Goal: Task Accomplishment & Management: Complete application form

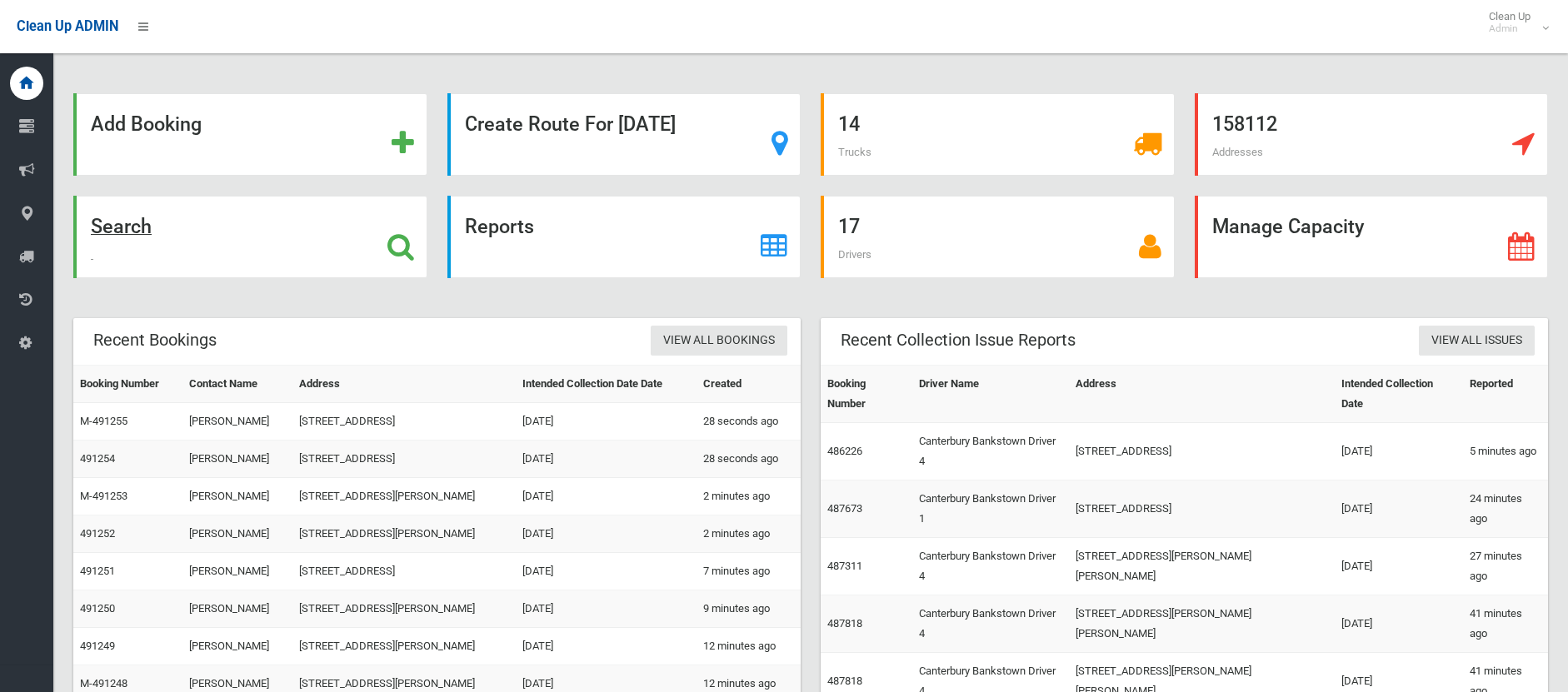
click at [121, 217] on strong "Search" at bounding box center [121, 226] width 61 height 23
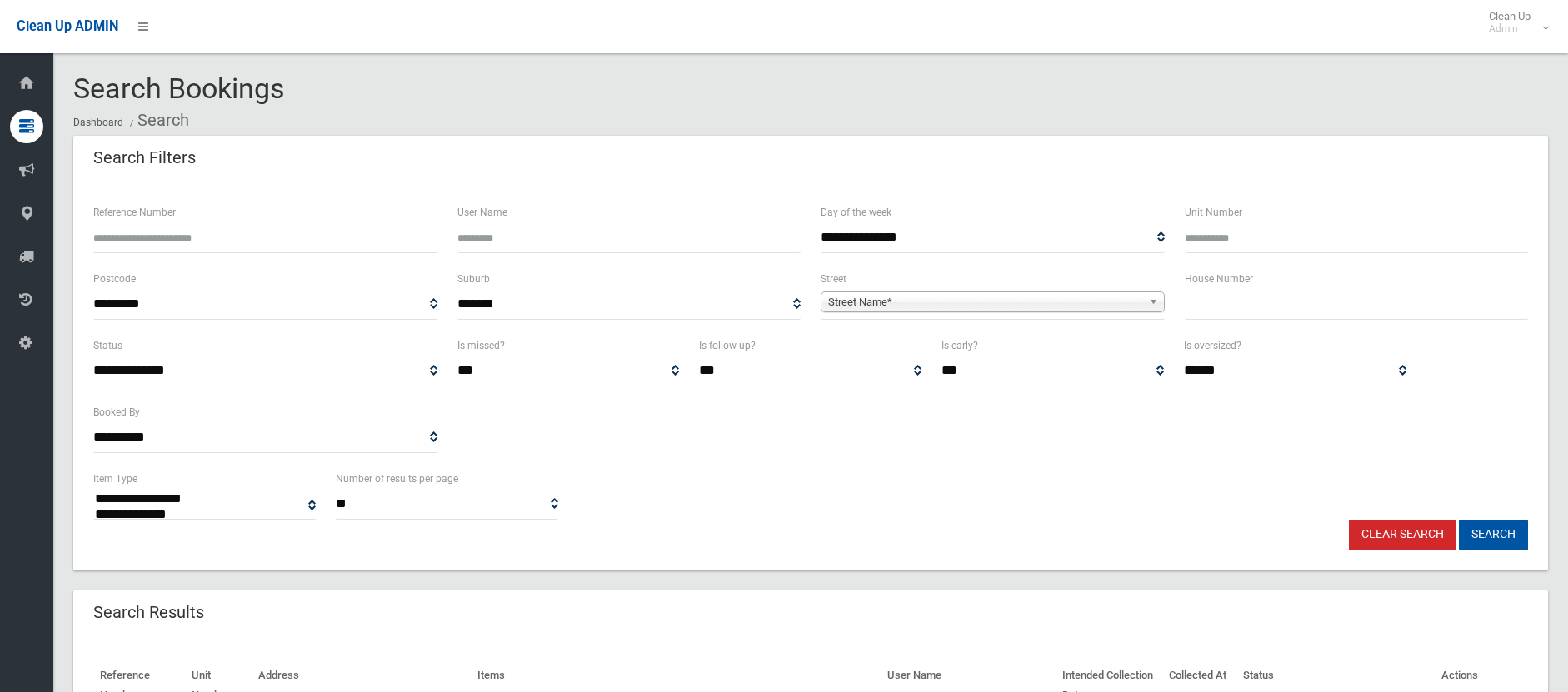
select select
click at [1329, 312] on input "text" at bounding box center [1356, 304] width 344 height 31
type input "*"
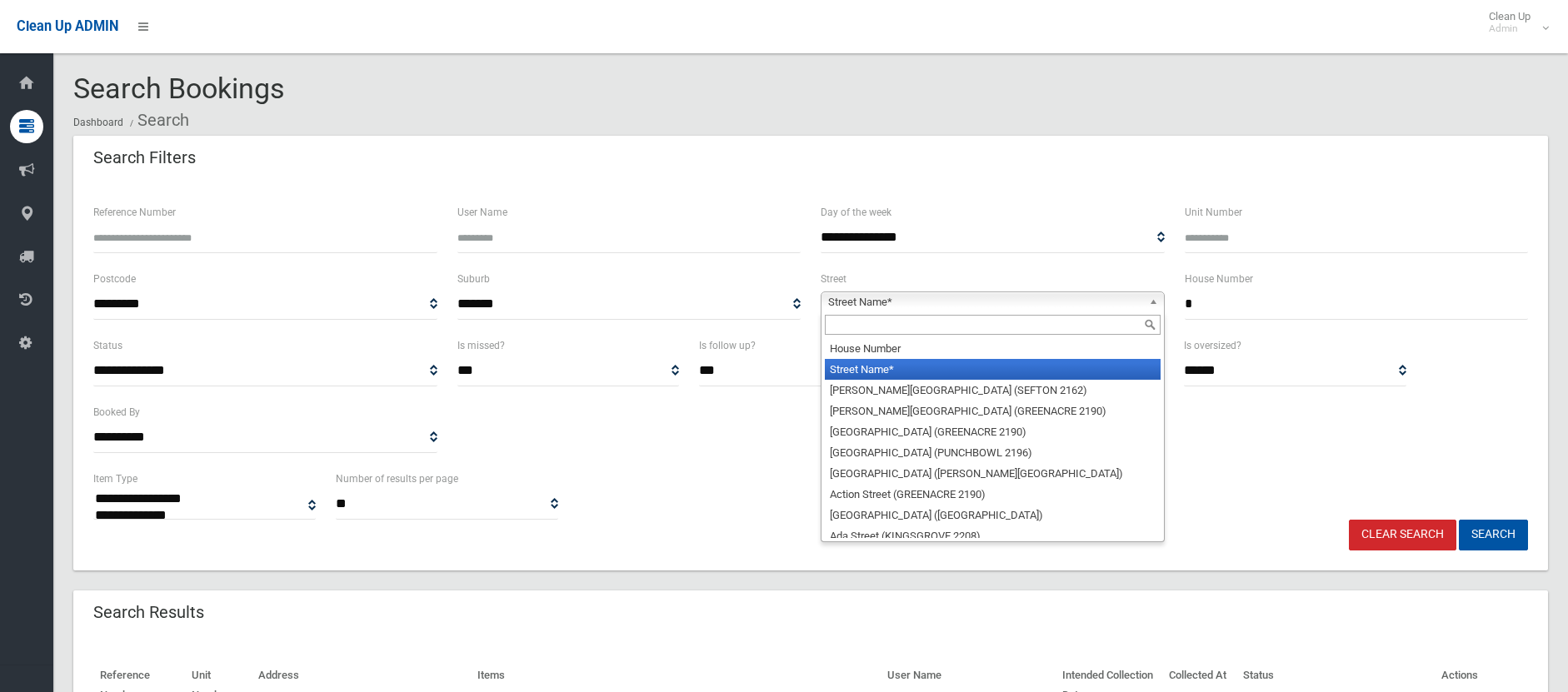
click at [962, 296] on span "Street Name*" at bounding box center [985, 302] width 314 height 20
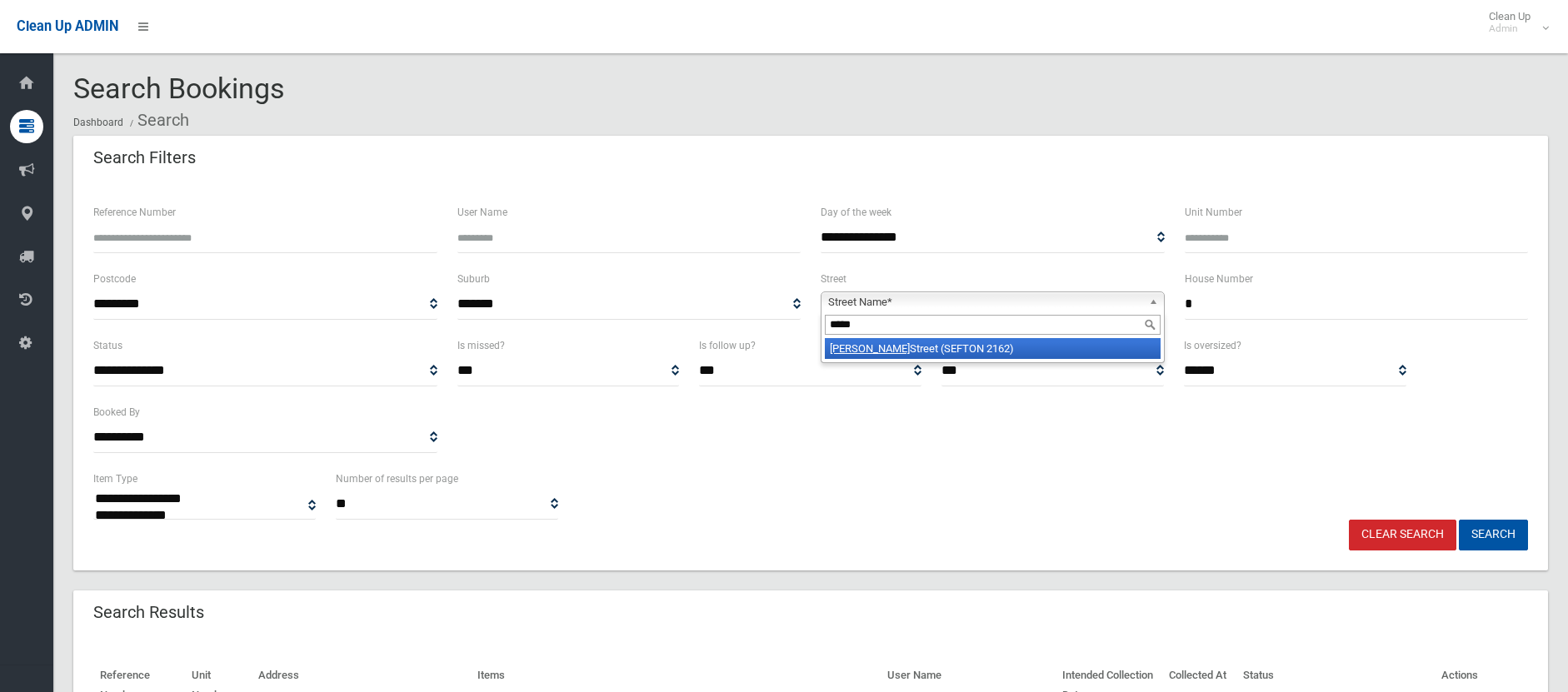
type input "*****"
click at [899, 346] on li "Munro Street (SEFTON 2162)" at bounding box center [992, 348] width 336 height 21
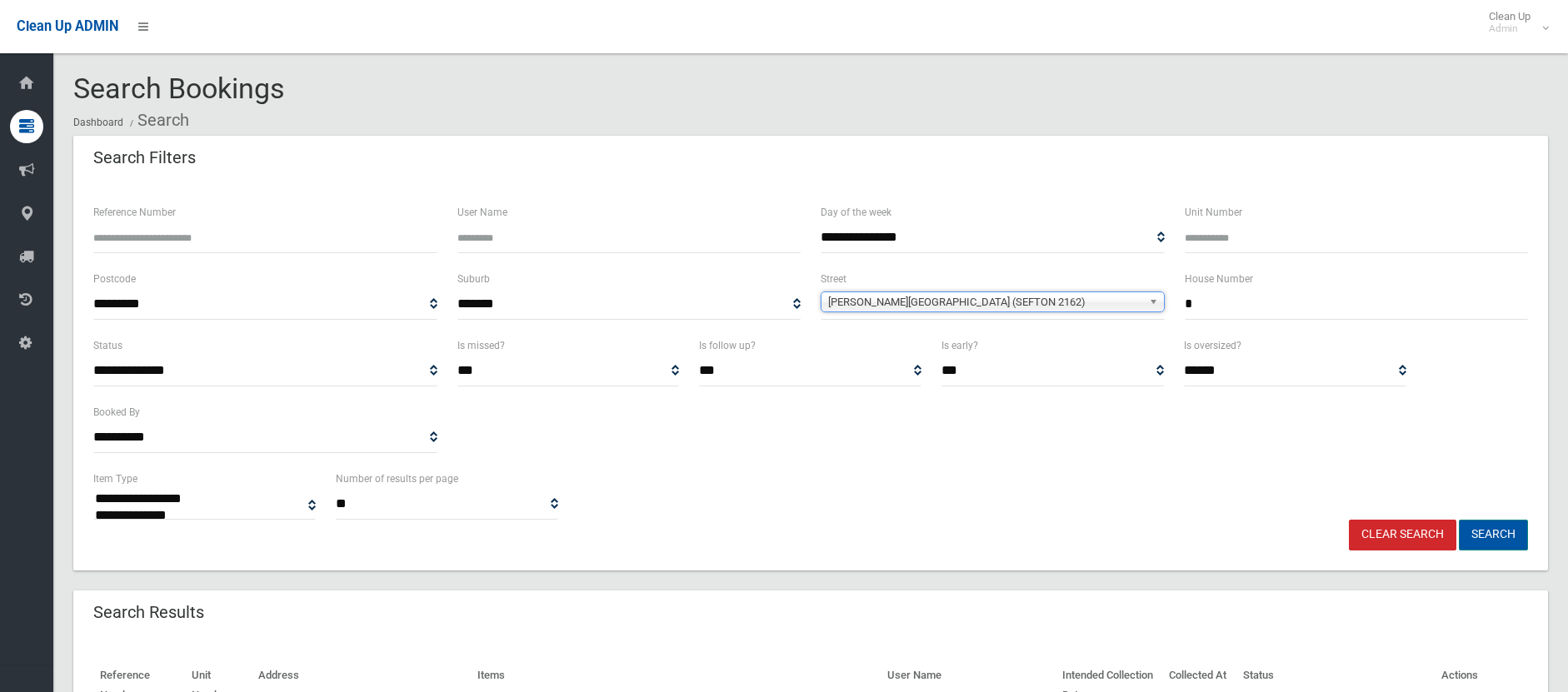
click at [1508, 543] on button "Search" at bounding box center [1493, 535] width 69 height 31
select select
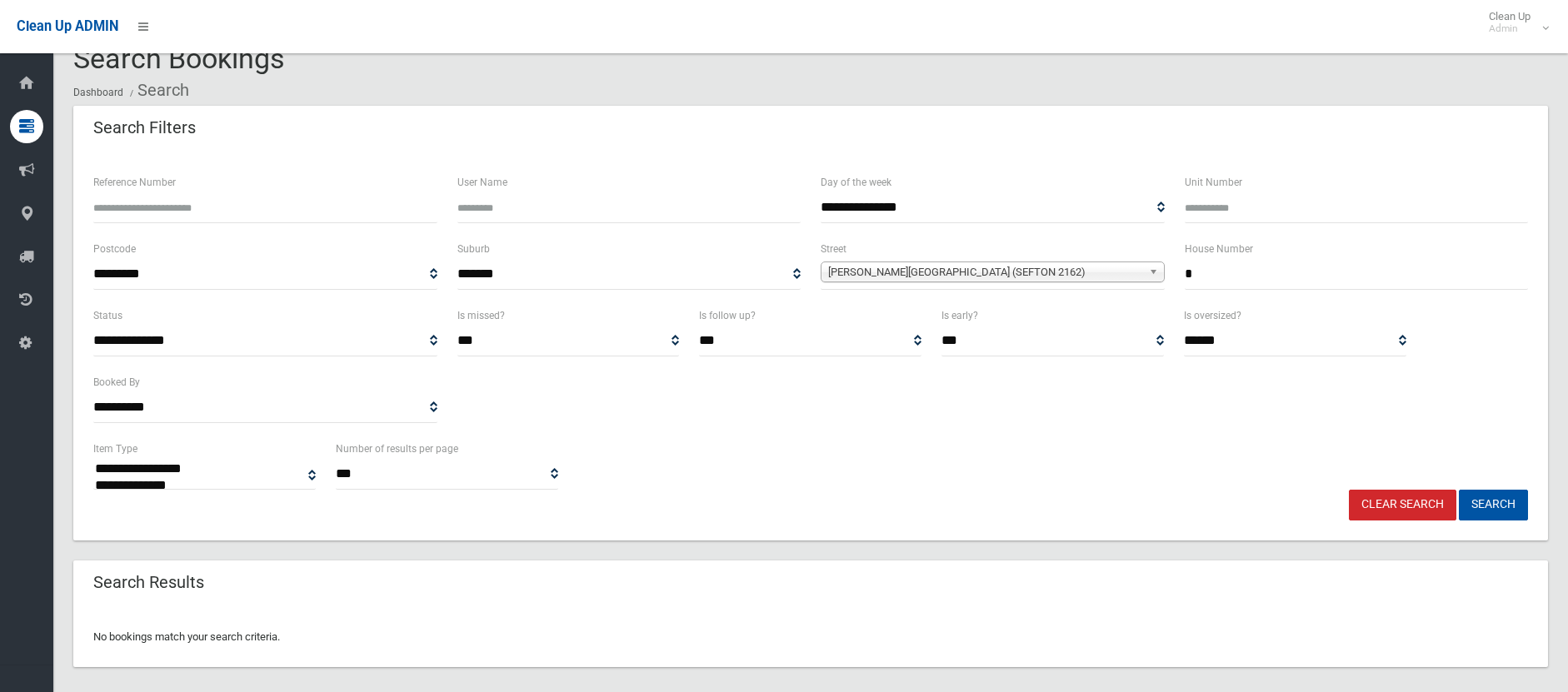
scroll to position [45, 0]
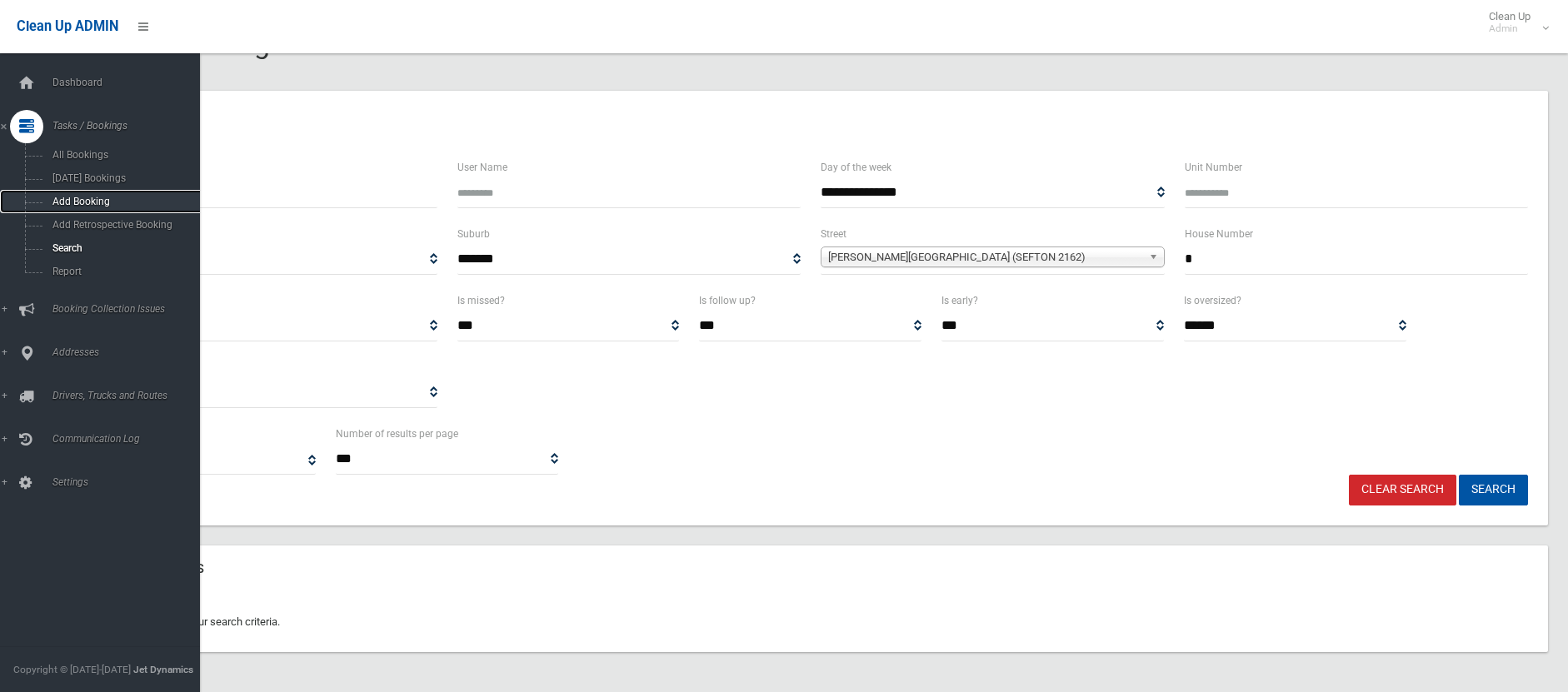
click at [75, 202] on span "Add Booking" at bounding box center [123, 202] width 151 height 12
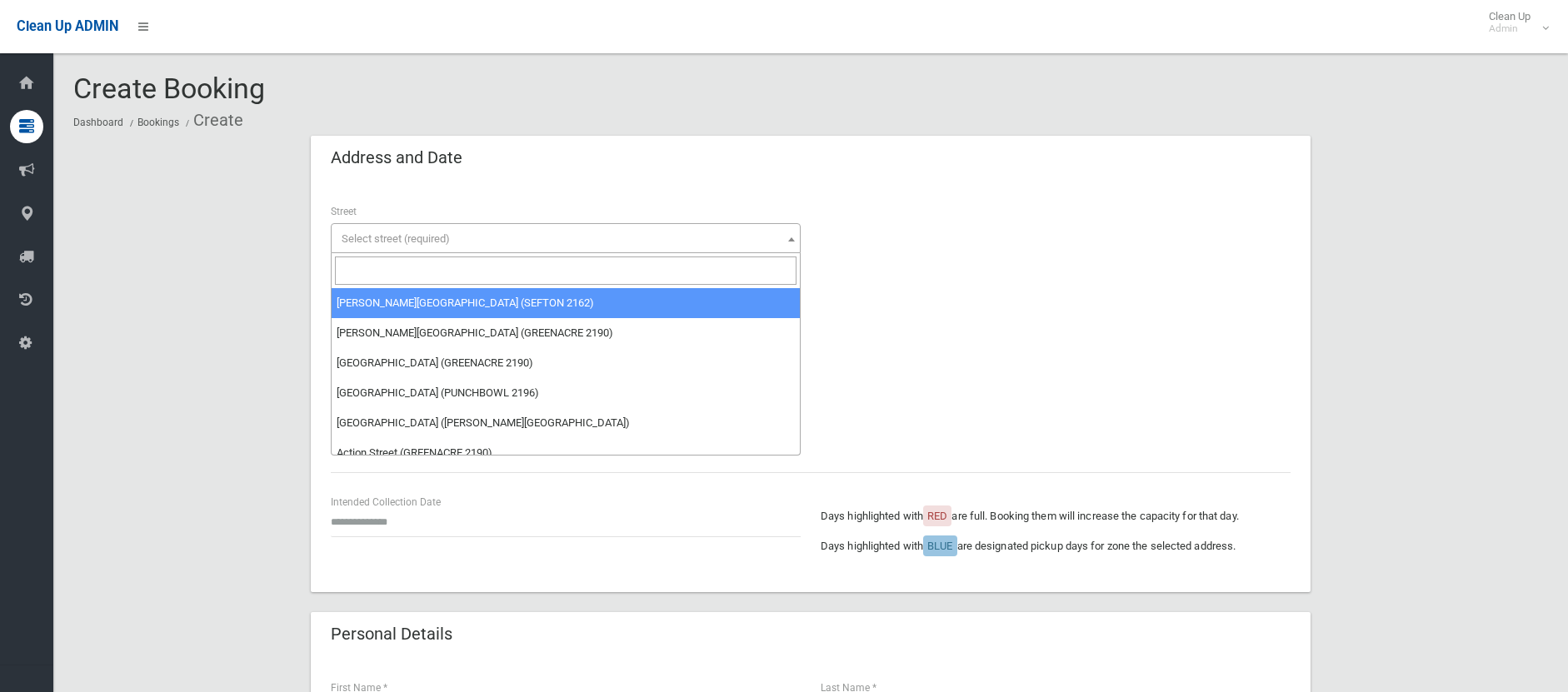
click at [447, 239] on span "Select street (required)" at bounding box center [396, 239] width 109 height 13
click at [453, 268] on input "search" at bounding box center [565, 270] width 461 height 28
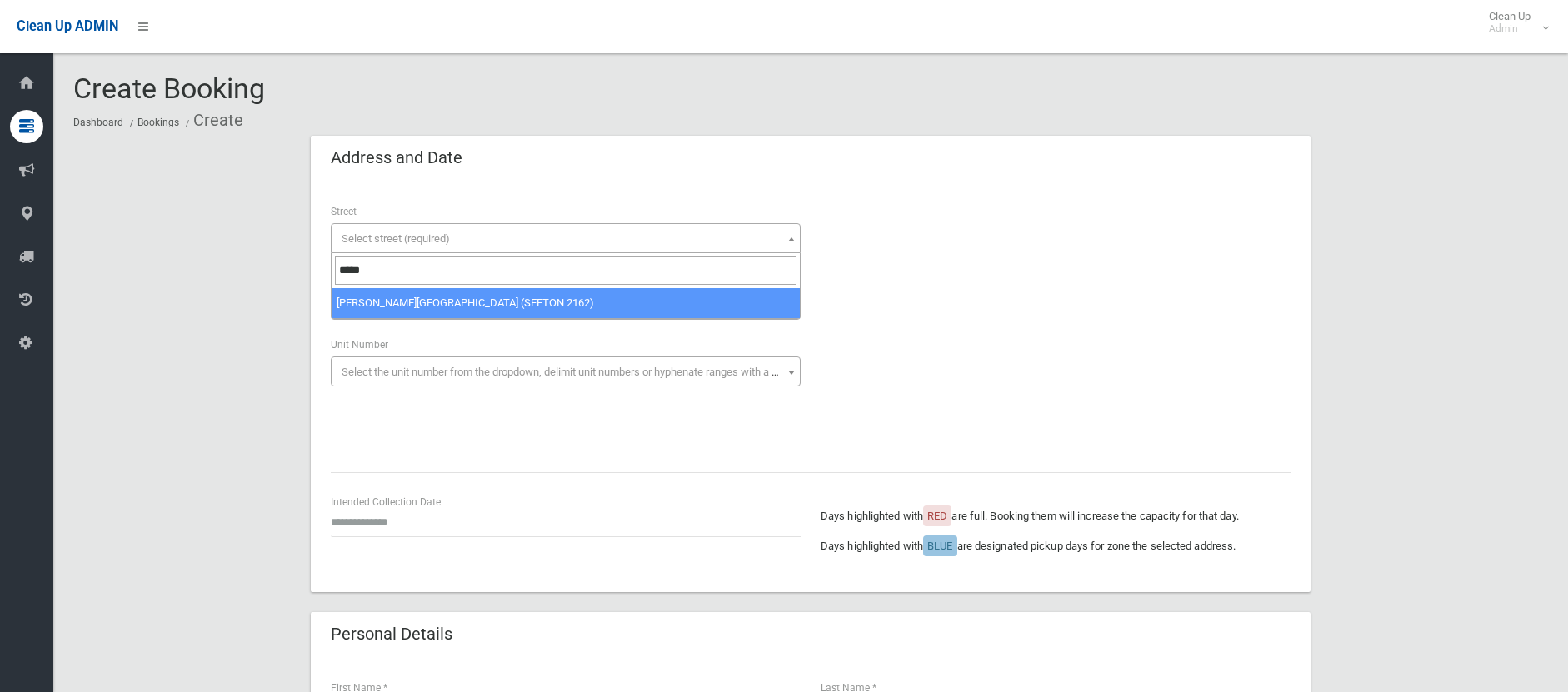
type input "*****"
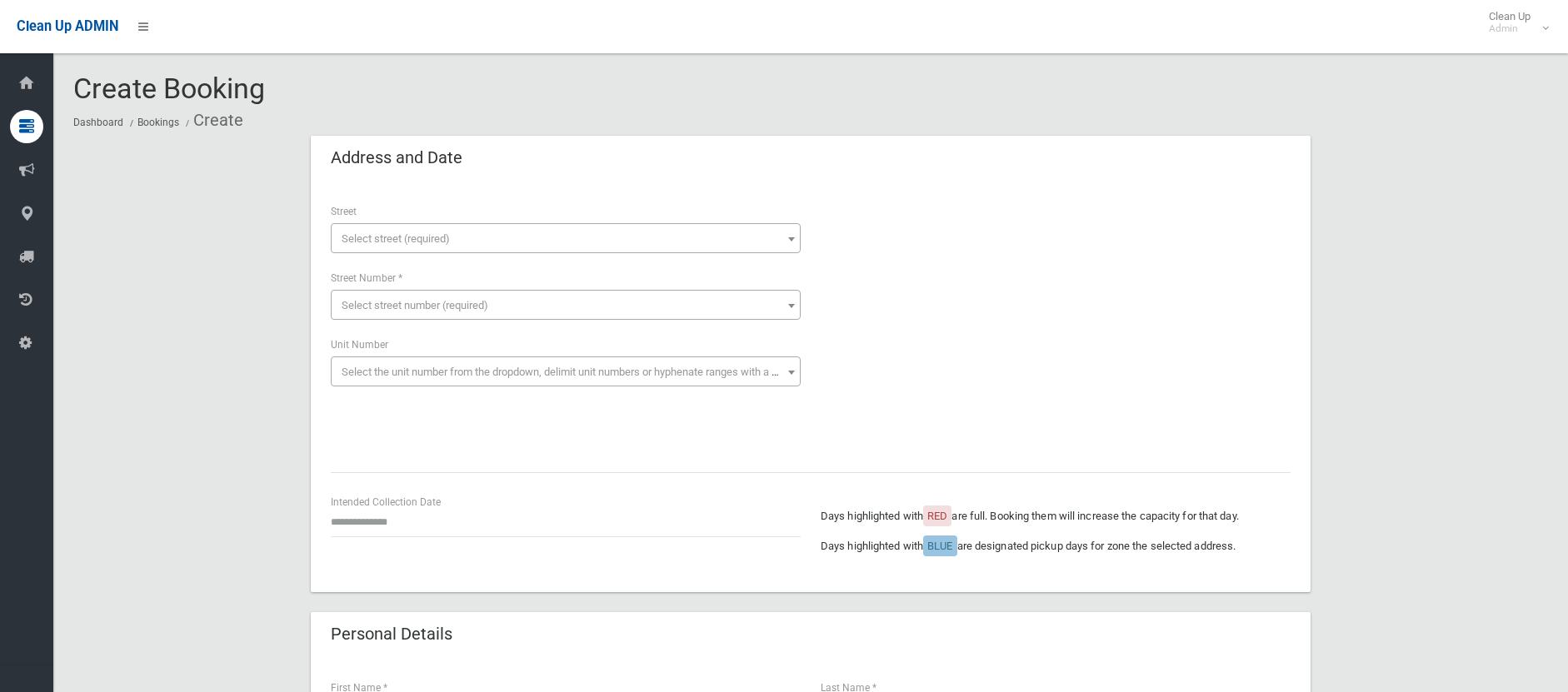
drag, startPoint x: 524, startPoint y: 215, endPoint x: 530, endPoint y: 250, distance: 35.5
click at [525, 234] on div "**********" at bounding box center [565, 228] width 470 height 51
click at [533, 235] on span "Select street (required)" at bounding box center [565, 239] width 461 height 23
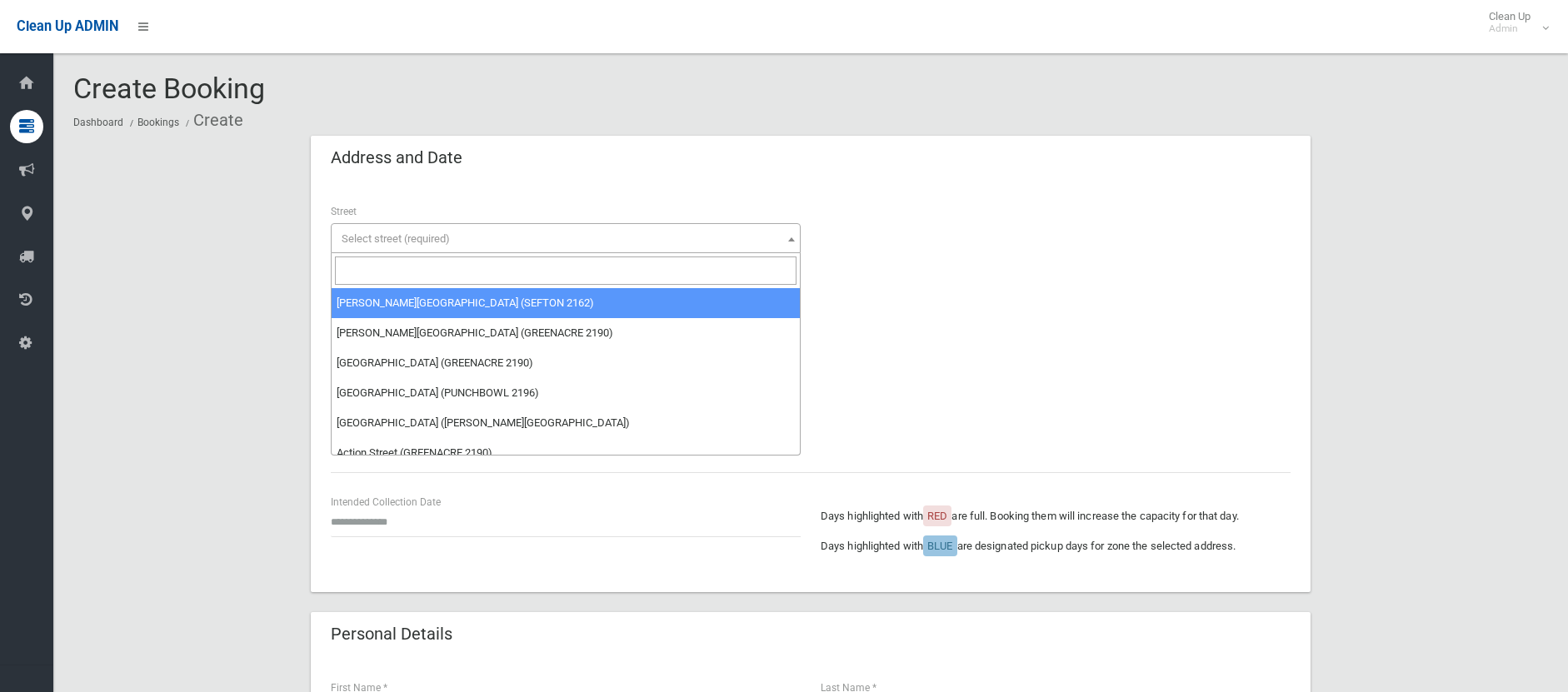
click at [415, 262] on input "search" at bounding box center [565, 270] width 461 height 28
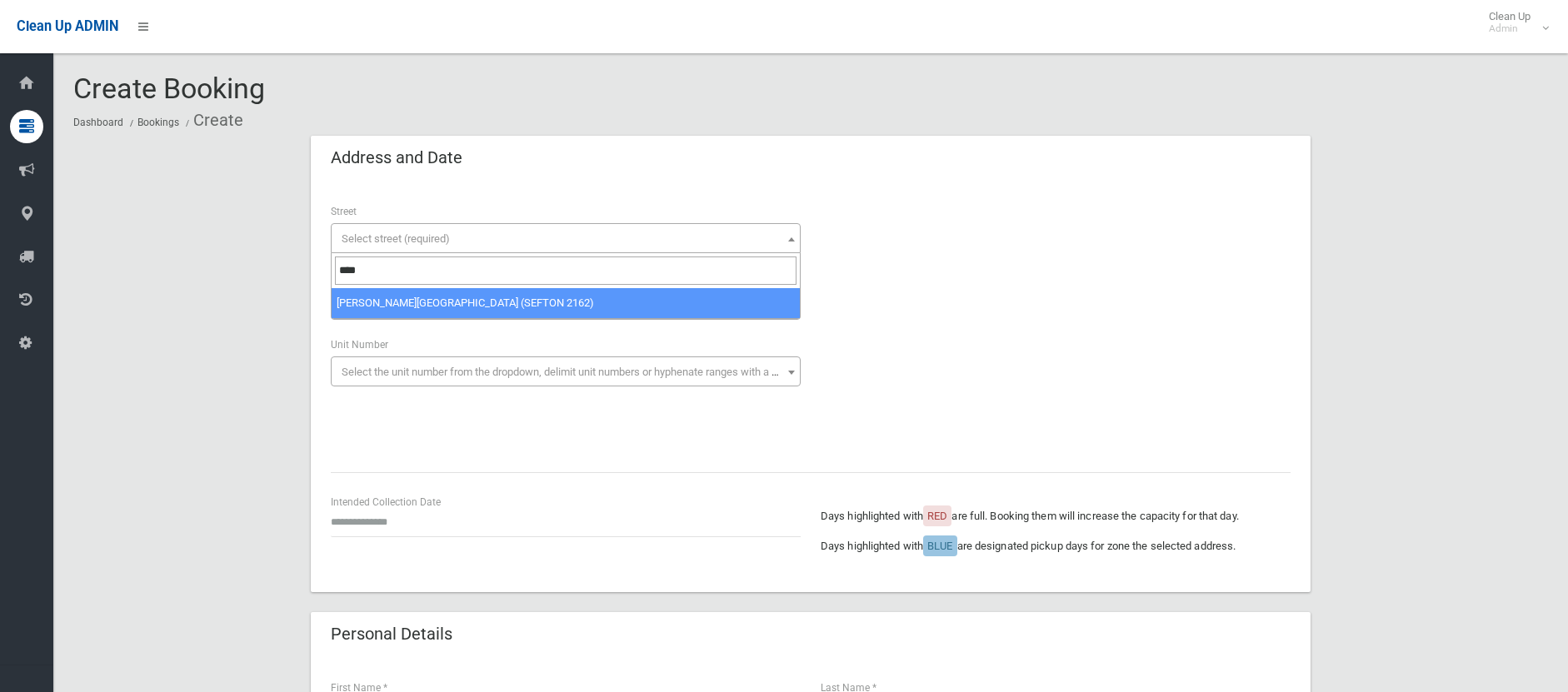
type input "****"
select select "****"
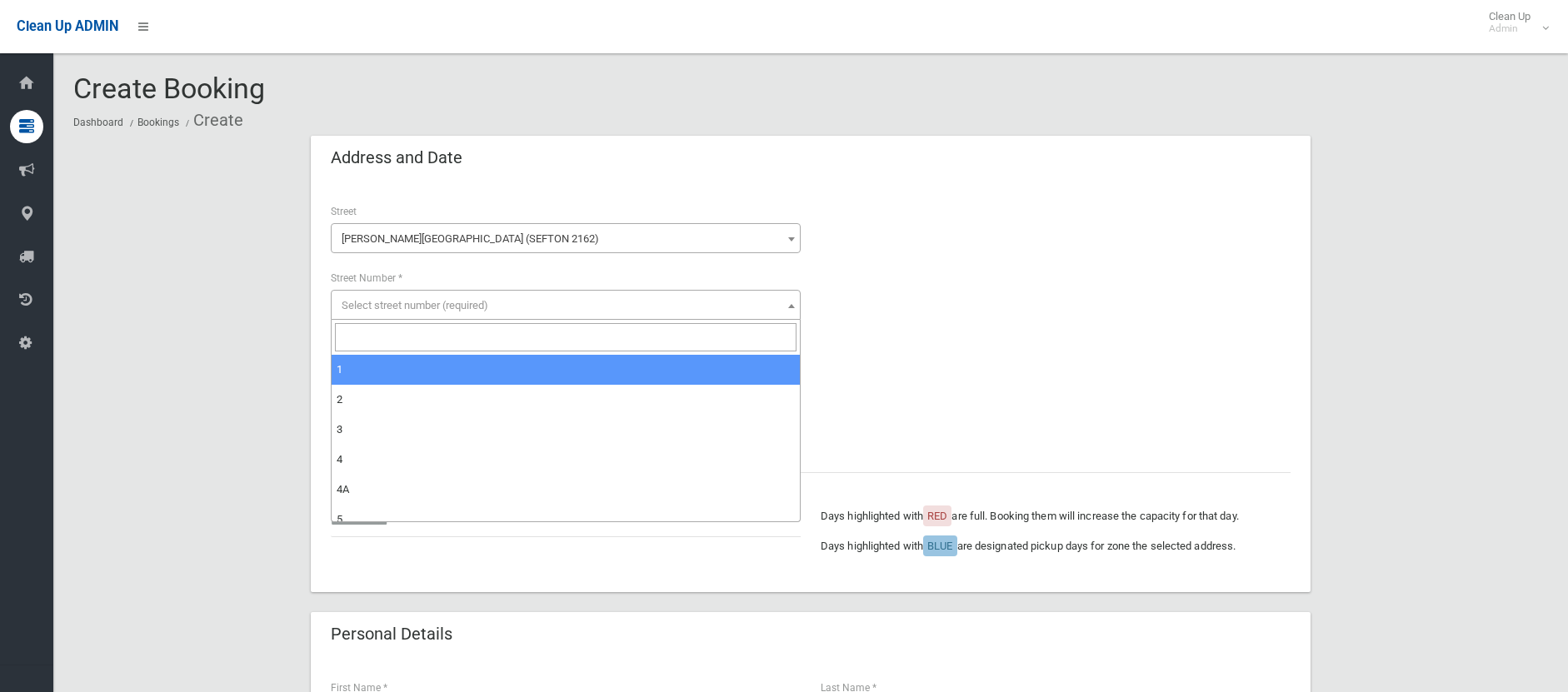
click at [380, 294] on span "Select street number (required)" at bounding box center [565, 305] width 461 height 23
click at [392, 349] on input "search" at bounding box center [565, 337] width 461 height 28
type input "*"
select select "*"
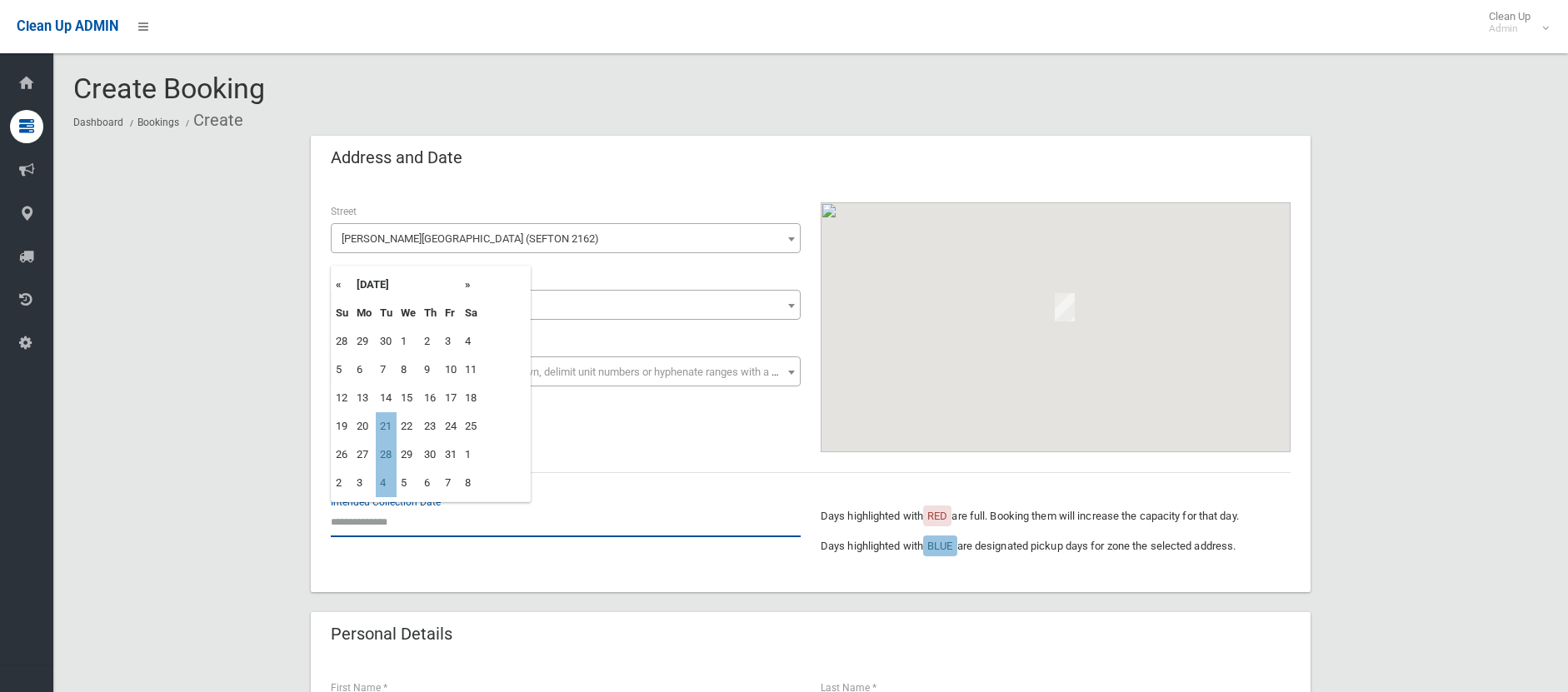
click at [357, 517] on input "text" at bounding box center [565, 521] width 470 height 31
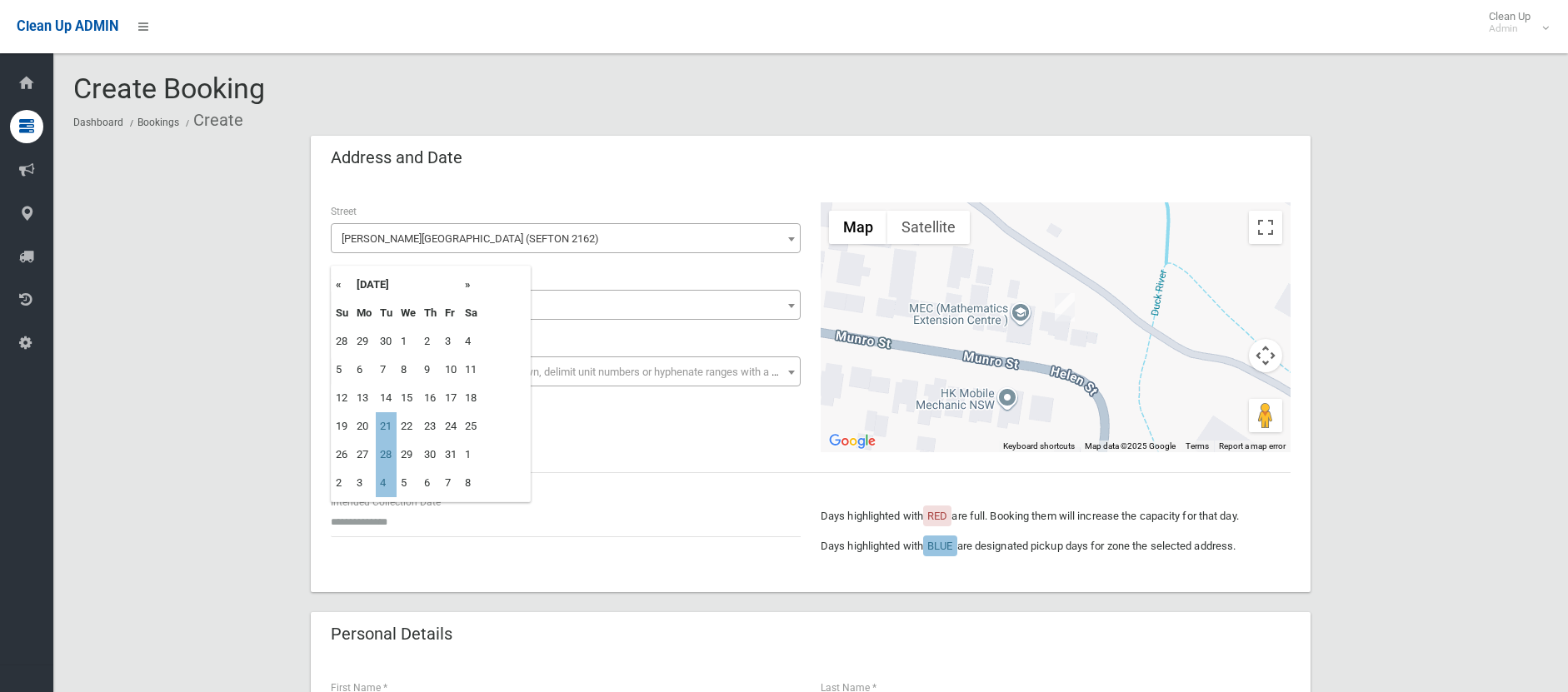
click at [398, 434] on td "22" at bounding box center [408, 426] width 23 height 28
click at [427, 380] on span "Select the unit number from the dropdown, delimit unit numbers or hyphenate ran…" at bounding box center [565, 372] width 461 height 23
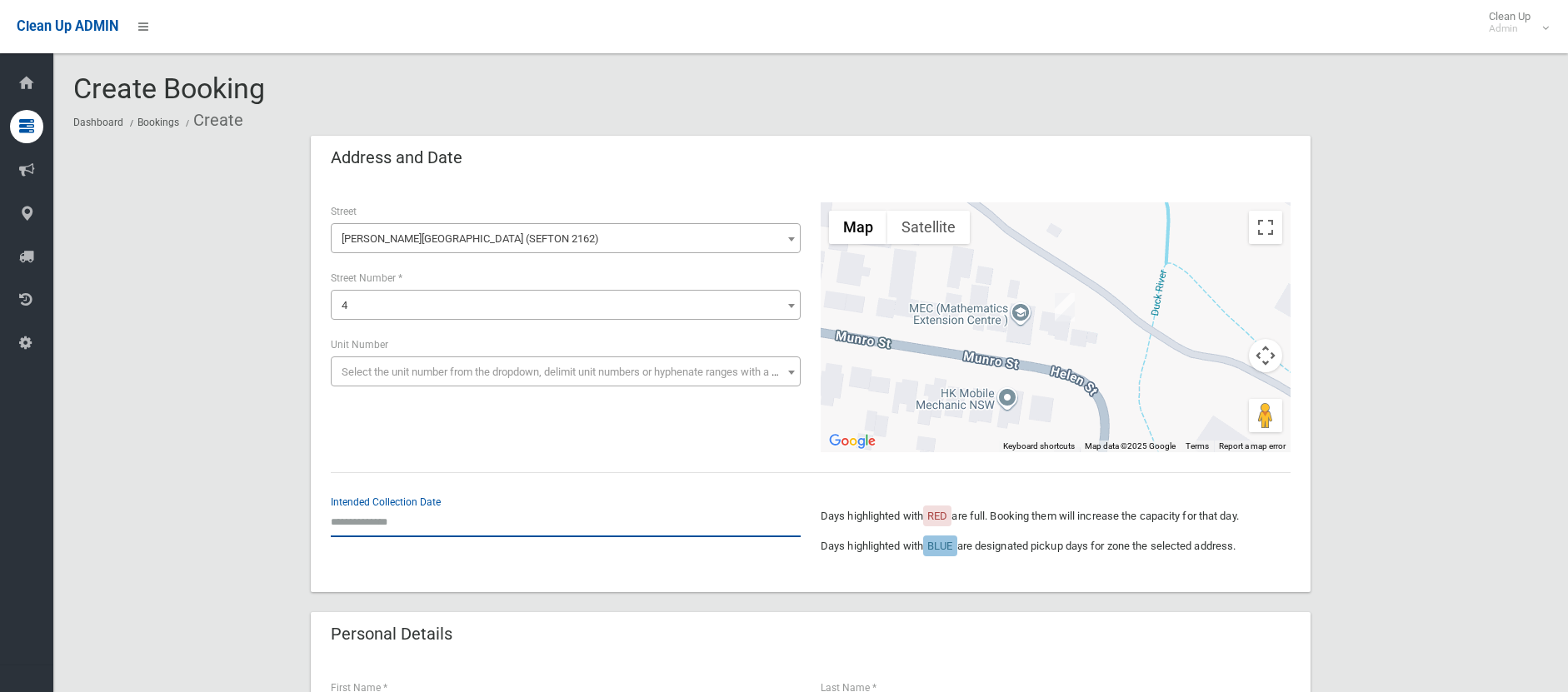
click at [365, 526] on input "text" at bounding box center [565, 521] width 470 height 31
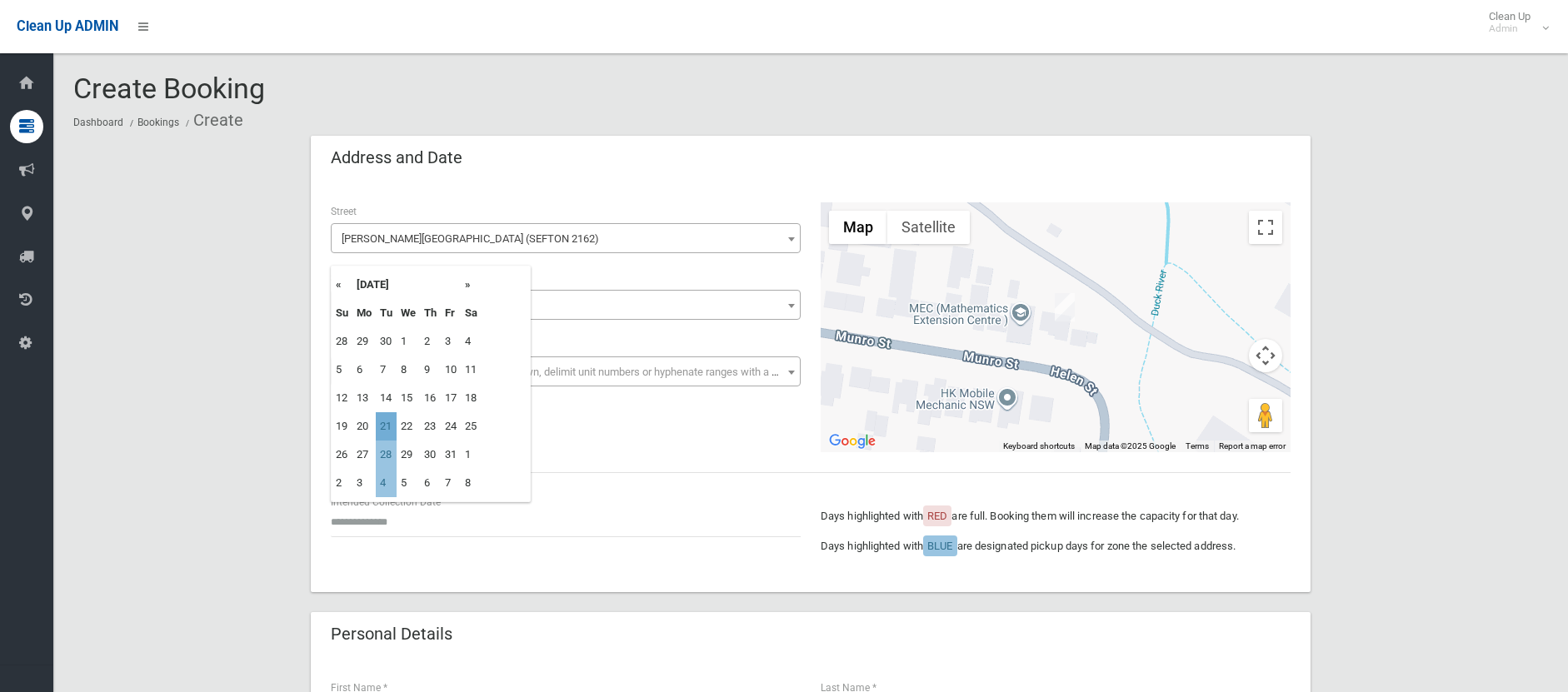
click at [393, 430] on td "21" at bounding box center [386, 426] width 21 height 28
type input "**********"
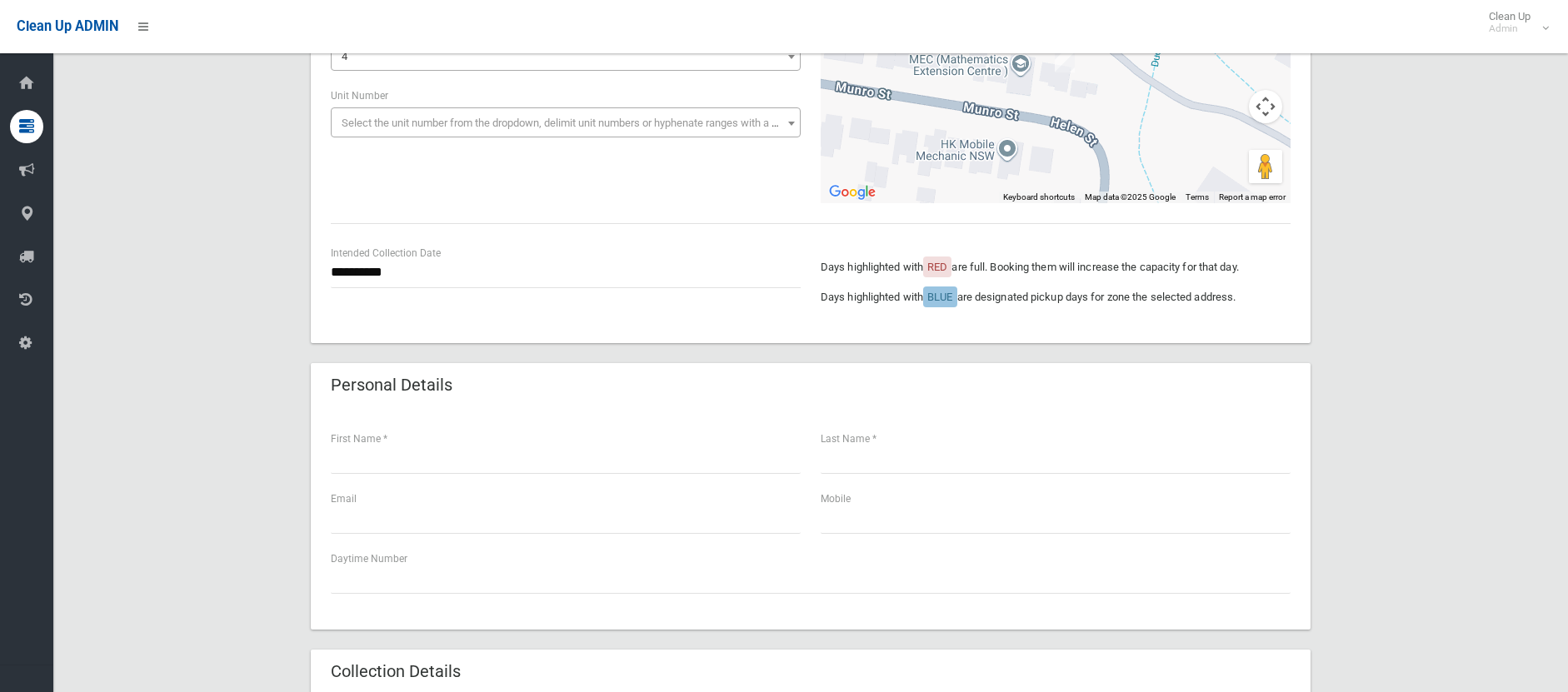
scroll to position [250, 0]
click at [426, 457] on input "text" at bounding box center [565, 458] width 470 height 31
type input "****"
type input "*****"
type input "*"
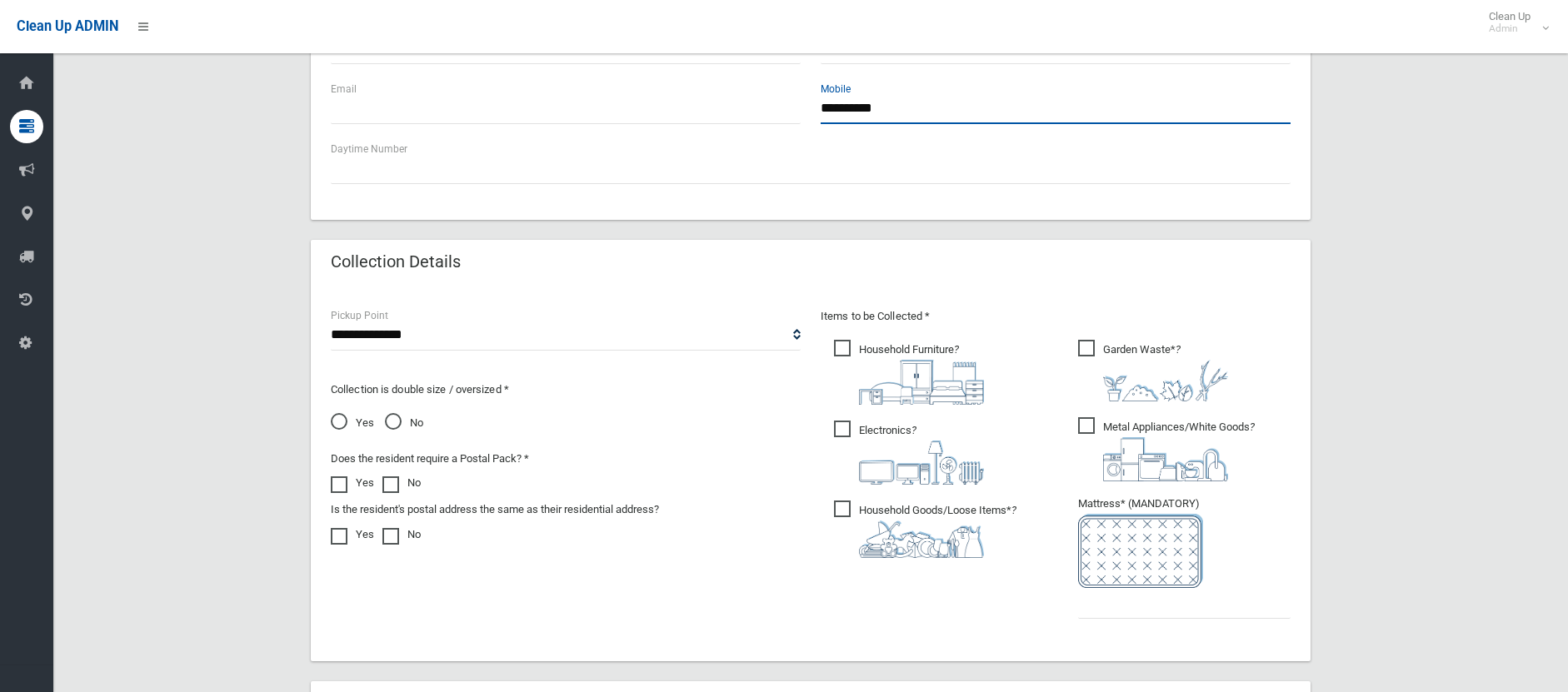
scroll to position [667, 0]
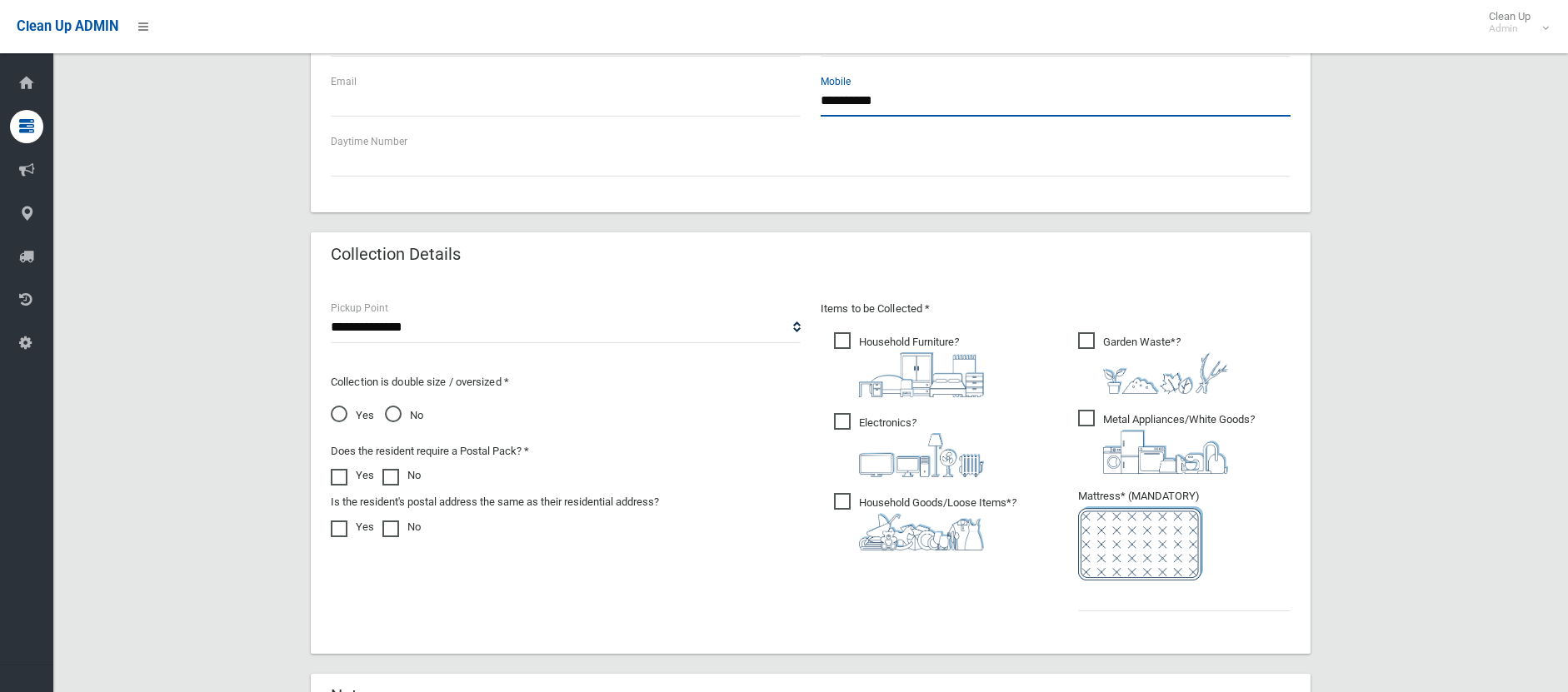
type input "**********"
click at [851, 345] on span "Household Furniture ?" at bounding box center [909, 364] width 150 height 65
click at [863, 425] on span "Electronics ?" at bounding box center [909, 446] width 150 height 65
click at [849, 494] on span "Household Goods/Loose Items* ?" at bounding box center [925, 522] width 183 height 58
click at [1106, 342] on span "Garden Waste* ?" at bounding box center [1153, 363] width 150 height 62
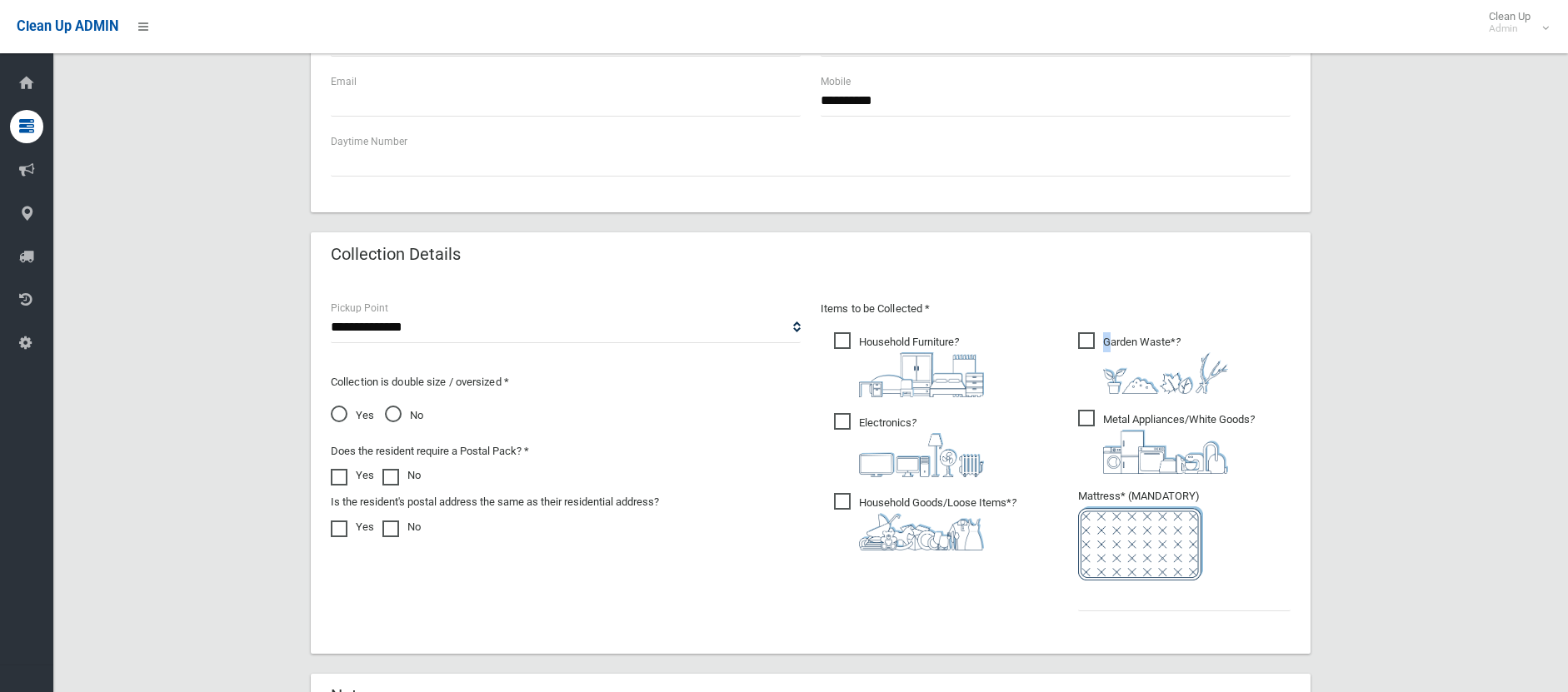
click at [1086, 347] on span "Garden Waste* ?" at bounding box center [1153, 363] width 150 height 62
click at [1086, 424] on span "Metal Appliances/White Goods ?" at bounding box center [1166, 442] width 177 height 65
click at [1130, 597] on input "text" at bounding box center [1184, 596] width 212 height 31
type input "*"
click at [392, 408] on span "No" at bounding box center [403, 416] width 38 height 20
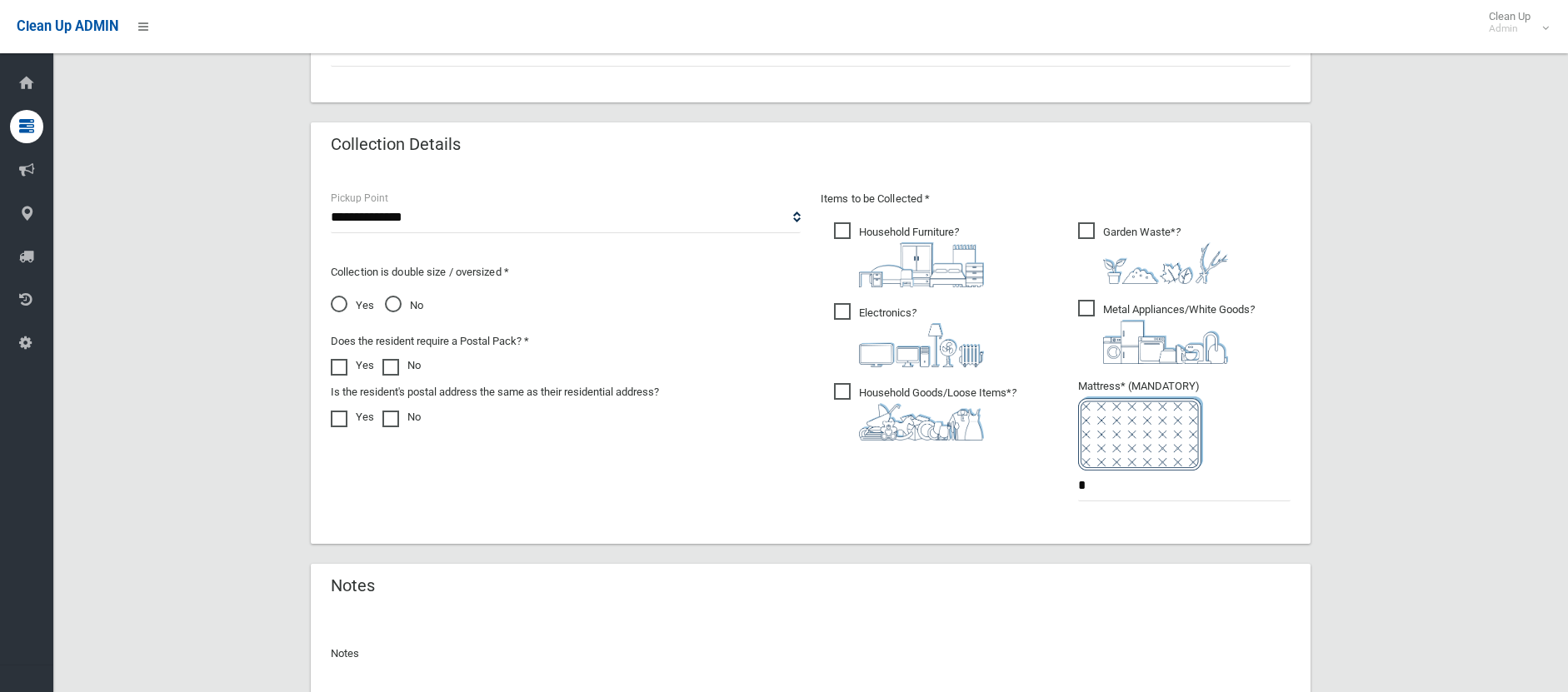
scroll to position [948, 0]
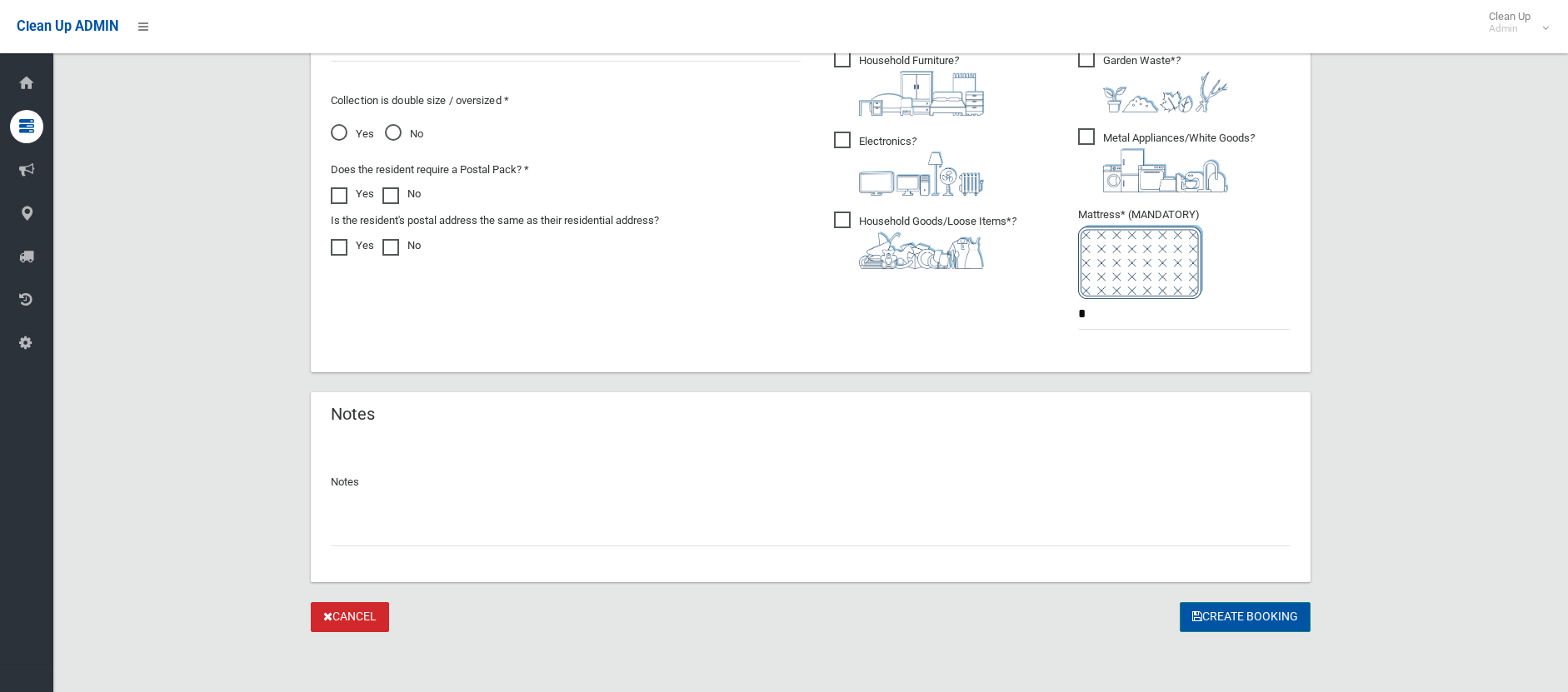
click at [1228, 615] on button "Create Booking" at bounding box center [1245, 617] width 131 height 31
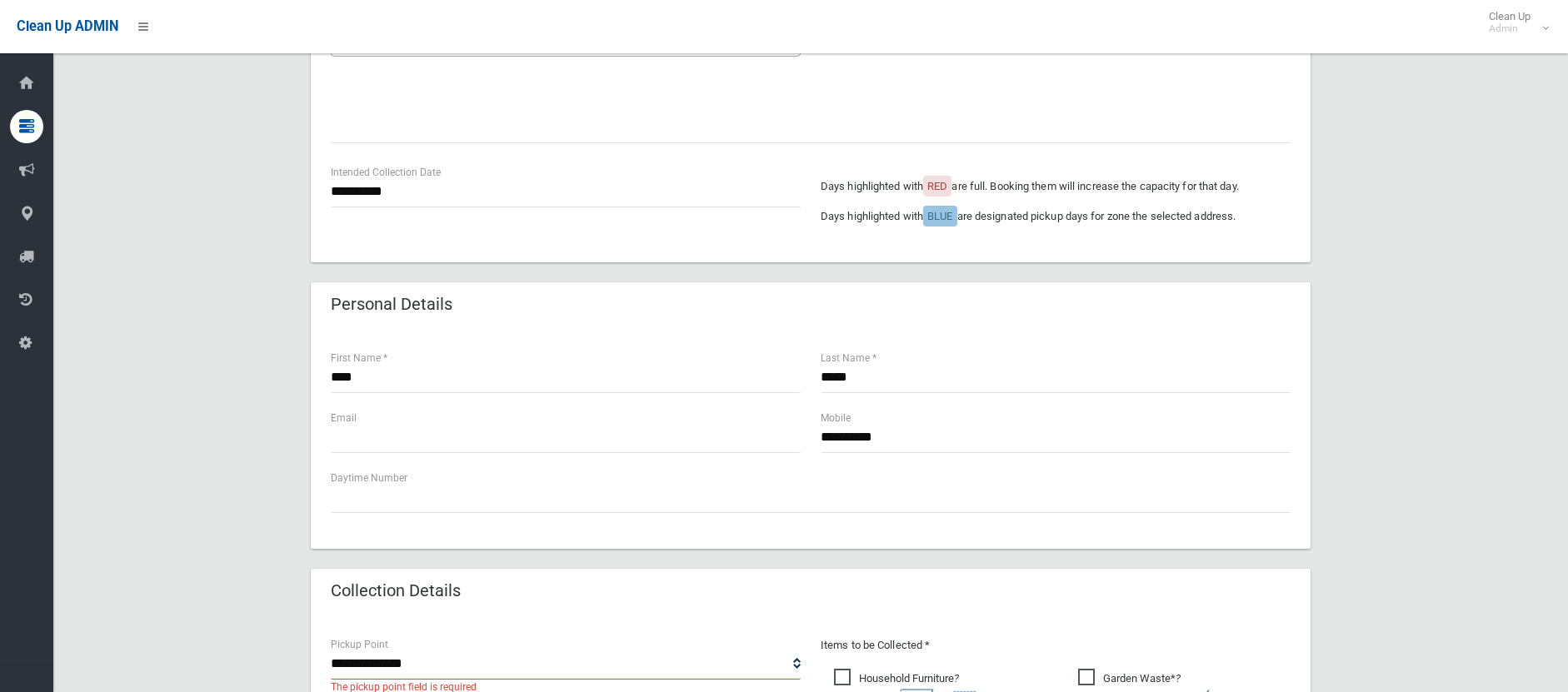
scroll to position [416, 0]
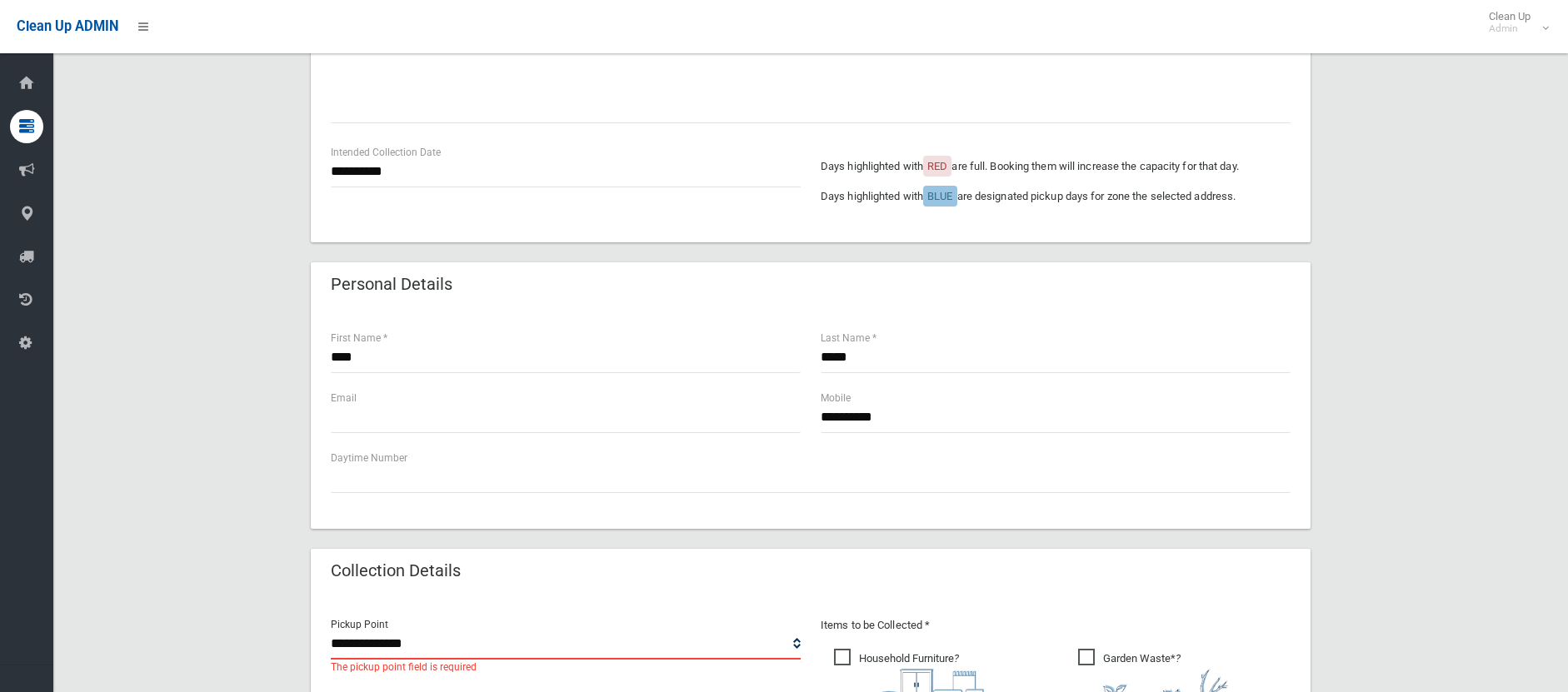
click at [442, 644] on select "**********" at bounding box center [565, 644] width 470 height 31
select select "*"
click at [330, 629] on select "**********" at bounding box center [565, 644] width 470 height 31
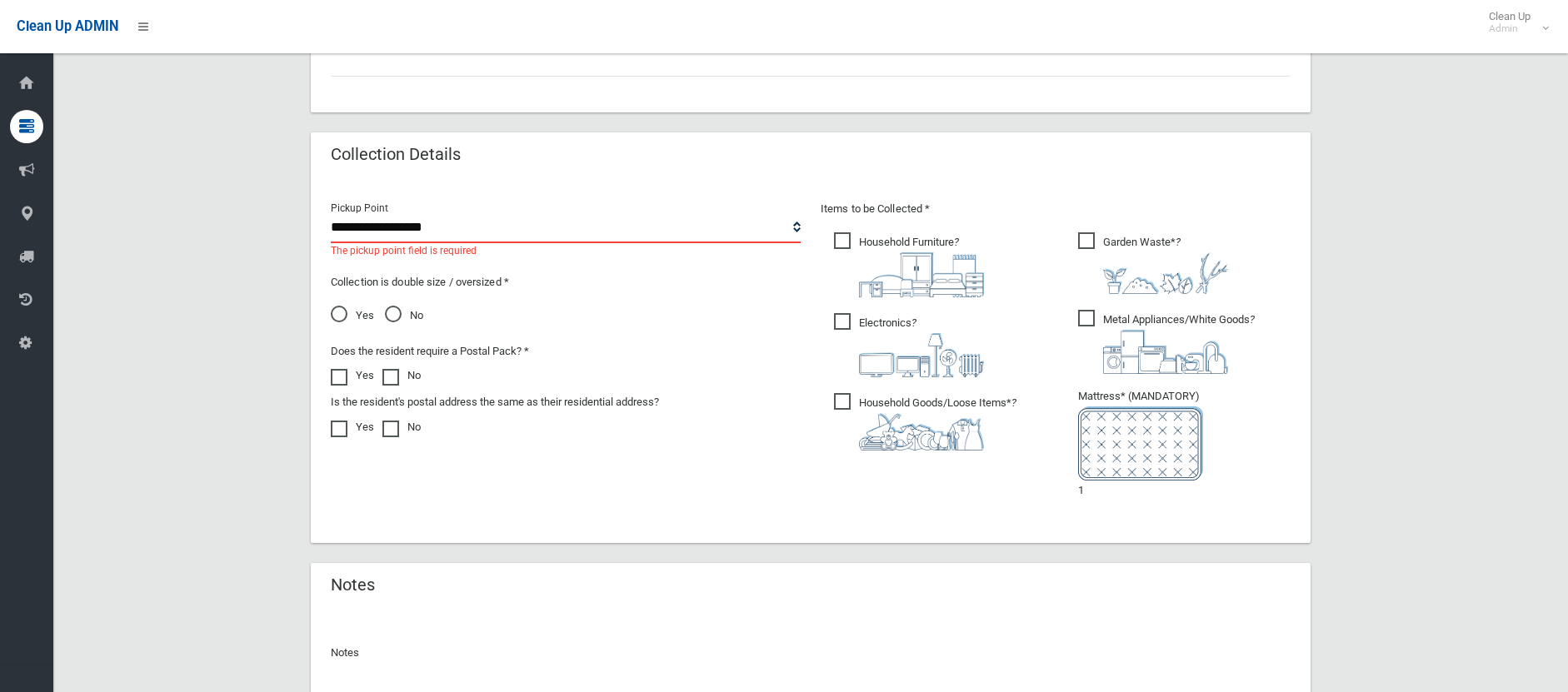
scroll to position [1004, 0]
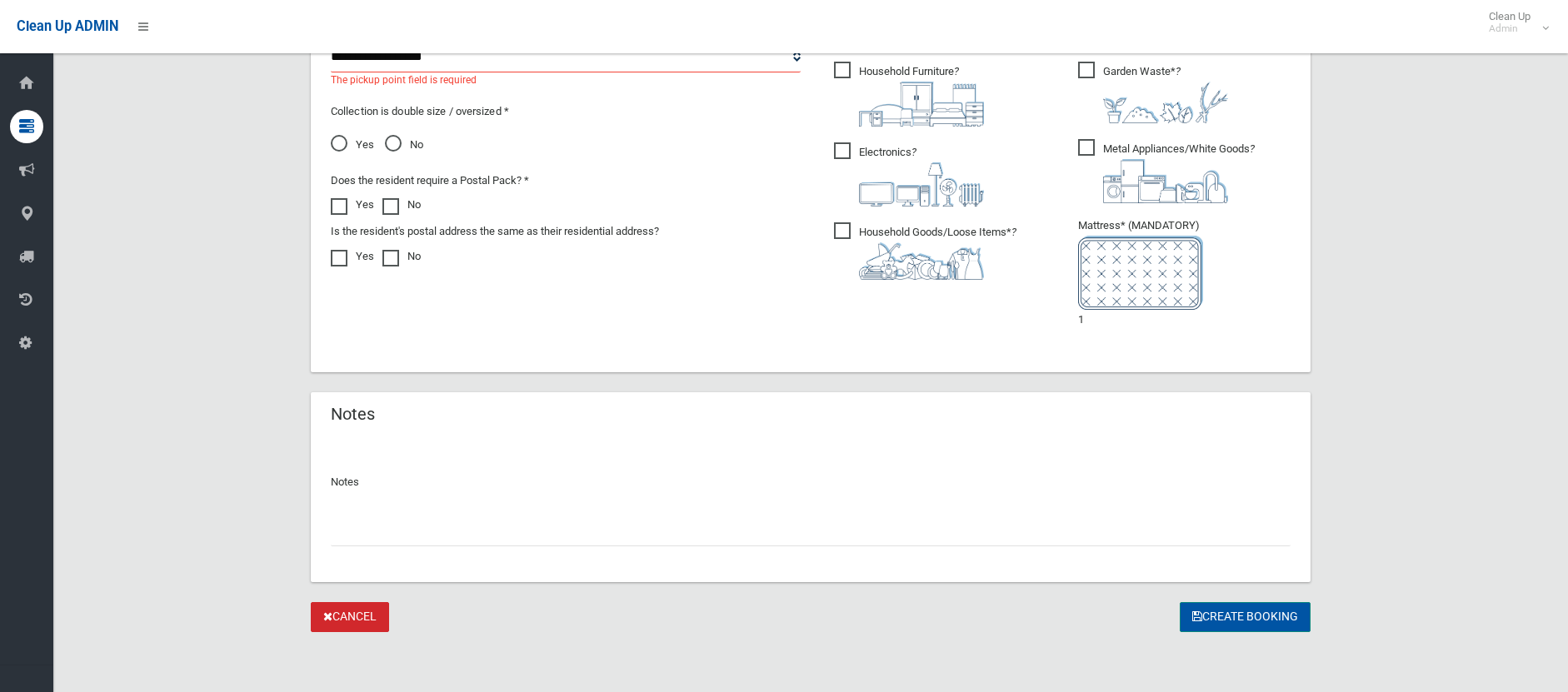
click at [1214, 604] on button "Create Booking" at bounding box center [1245, 617] width 131 height 31
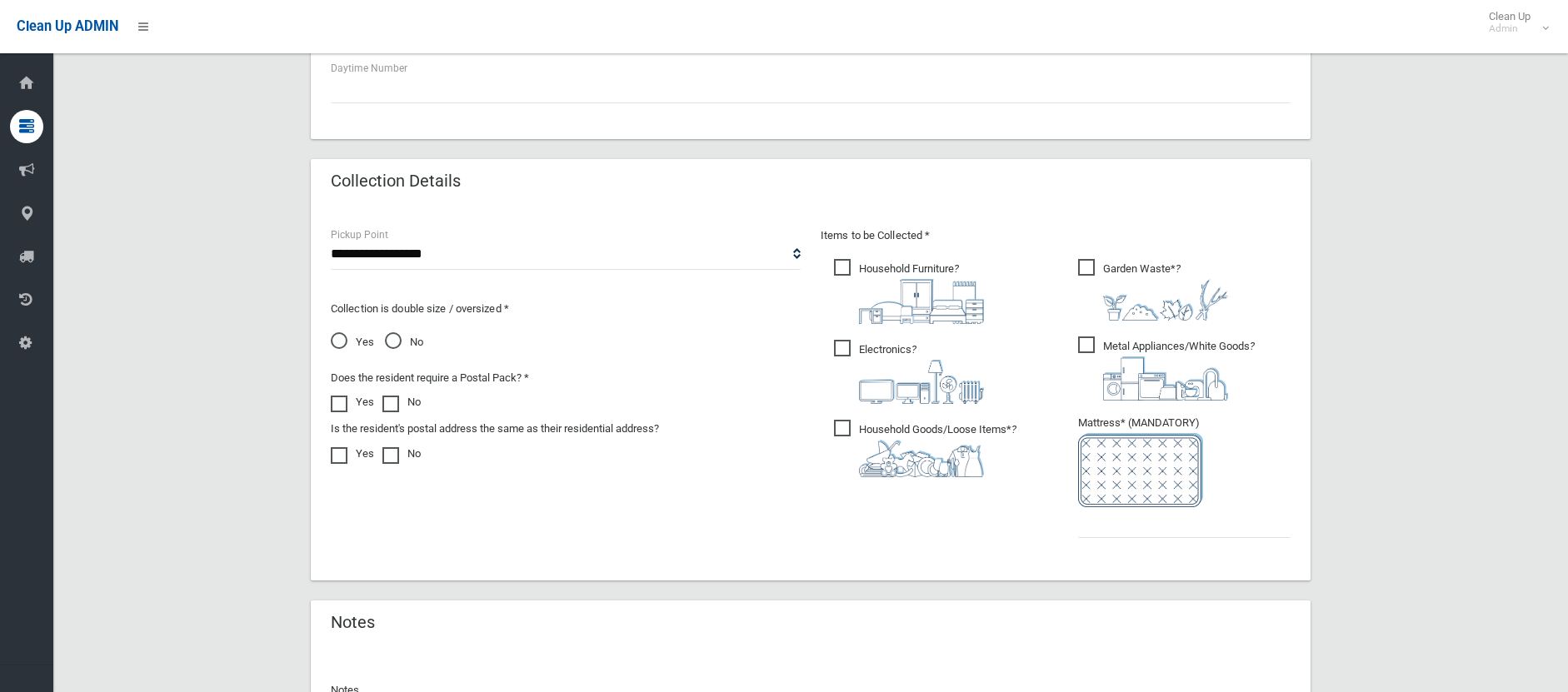
scroll to position [833, 0]
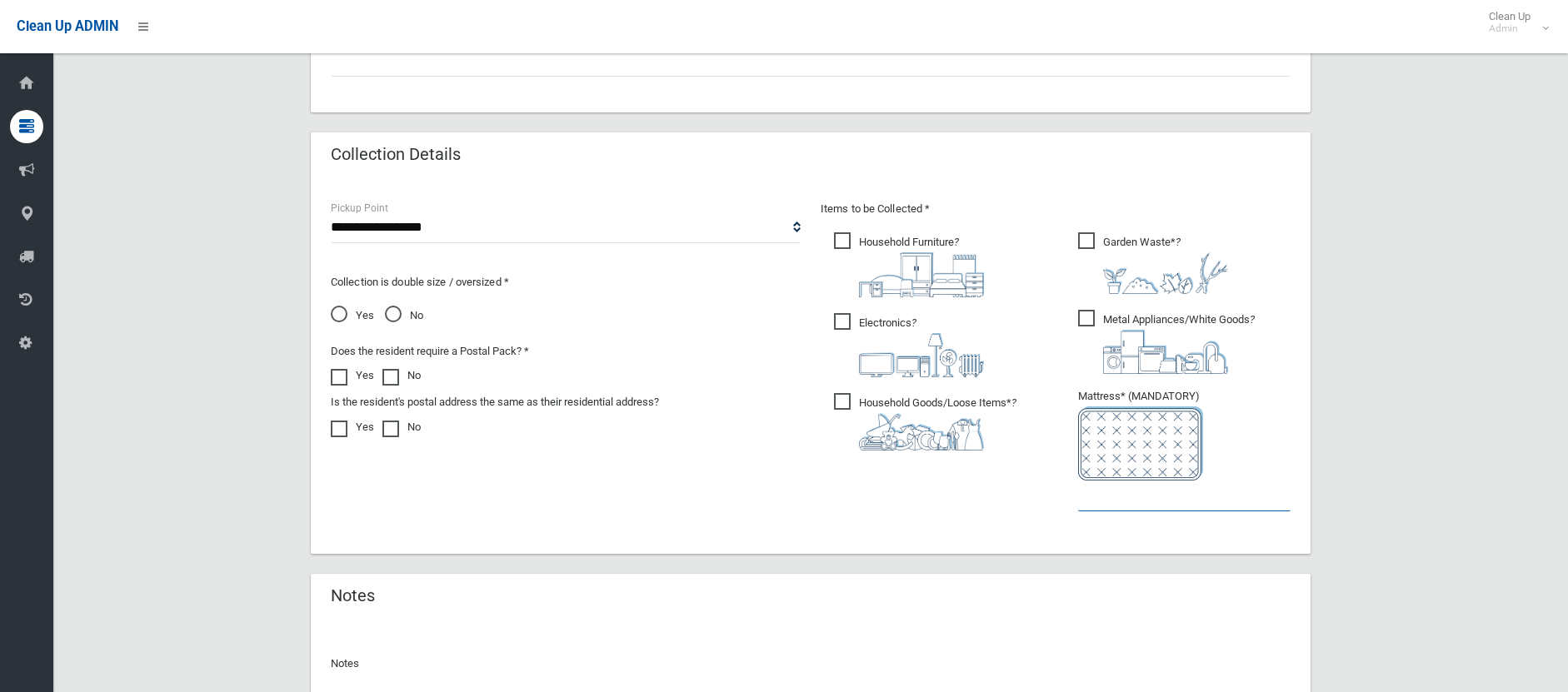
click at [1128, 508] on input "text" at bounding box center [1184, 496] width 212 height 31
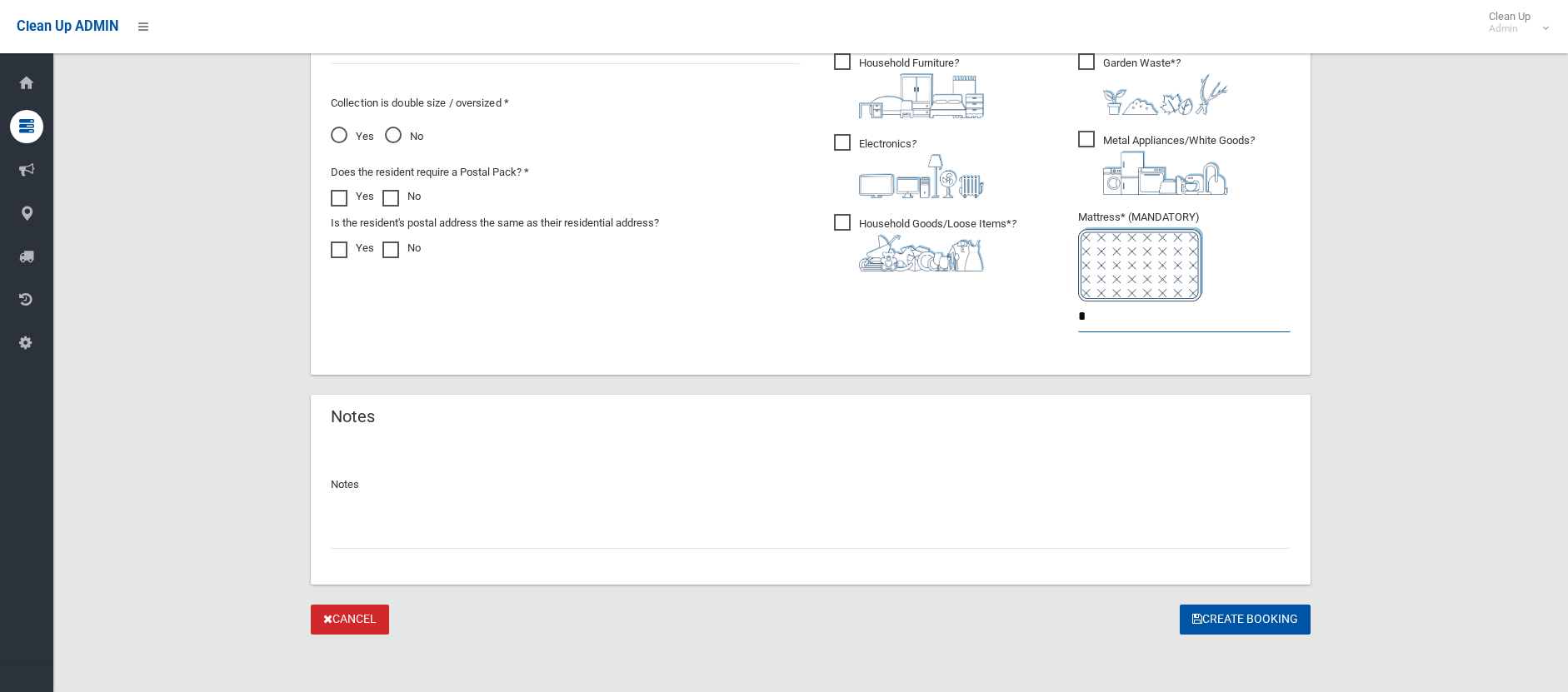
scroll to position [1015, 0]
type input "*"
click at [1236, 614] on button "Create Booking" at bounding box center [1245, 617] width 131 height 31
